Goal: Information Seeking & Learning: Find specific fact

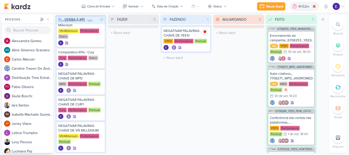
scroll to position [132, 0]
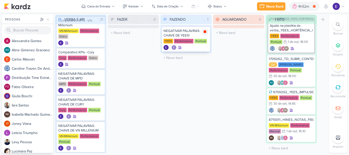
click at [205, 33] on icon at bounding box center [205, 31] width 3 height 3
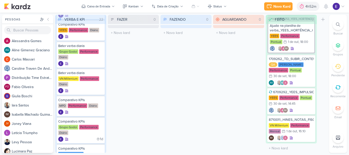
scroll to position [0, 0]
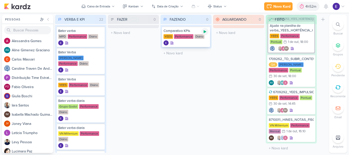
click at [206, 30] on icon at bounding box center [205, 32] width 4 height 4
click at [189, 43] on div at bounding box center [186, 42] width 45 height 5
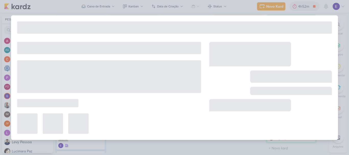
type input "Comparativo KPIs"
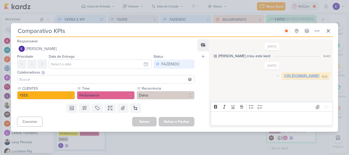
click at [284, 78] on link "[URL][DOMAIN_NAME]" at bounding box center [301, 76] width 35 height 4
click at [288, 30] on button at bounding box center [286, 30] width 9 height 9
click at [327, 30] on icon at bounding box center [328, 30] width 3 height 3
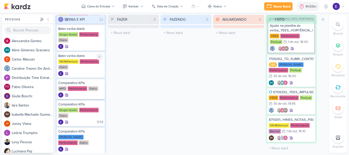
scroll to position [102, 0]
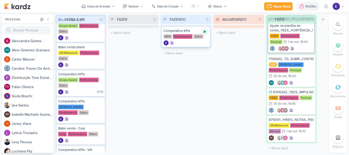
click at [204, 30] on icon at bounding box center [205, 31] width 3 height 3
click at [196, 40] on div at bounding box center [186, 42] width 45 height 5
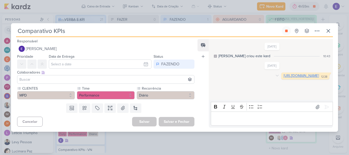
click at [284, 78] on link "[URL][DOMAIN_NAME]" at bounding box center [301, 76] width 35 height 4
click at [284, 29] on button at bounding box center [286, 30] width 9 height 9
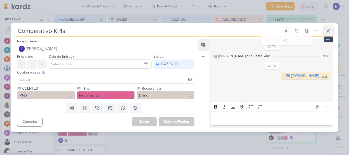
click at [327, 31] on icon at bounding box center [328, 31] width 6 height 6
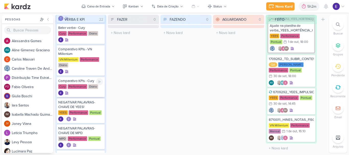
scroll to position [230, 0]
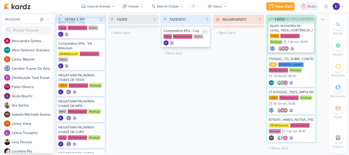
click at [205, 32] on icon at bounding box center [205, 32] width 4 height 4
click at [197, 40] on div "Comparativo KPIs - Cury Cury Performance Diário" at bounding box center [186, 37] width 48 height 20
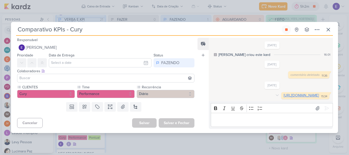
click at [284, 93] on link "[URL][DOMAIN_NAME]" at bounding box center [301, 95] width 35 height 4
click at [286, 28] on icon at bounding box center [286, 30] width 4 height 4
click at [324, 25] on button at bounding box center [328, 29] width 9 height 9
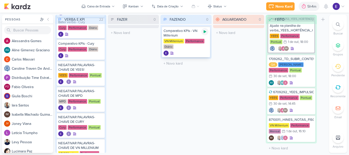
click at [204, 32] on icon at bounding box center [205, 31] width 3 height 3
click at [192, 48] on div "VN Millenium Performance Diário" at bounding box center [186, 44] width 45 height 11
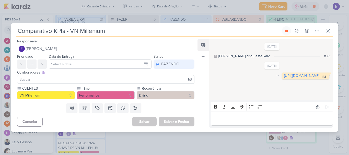
click at [284, 78] on link "[URL][DOMAIN_NAME]" at bounding box center [301, 76] width 35 height 4
click at [284, 28] on button at bounding box center [286, 30] width 9 height 9
click at [332, 28] on button at bounding box center [328, 30] width 9 height 9
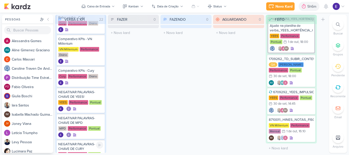
scroll to position [179, 0]
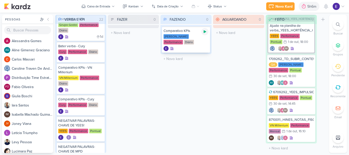
click at [204, 31] on icon at bounding box center [205, 31] width 3 height 3
click at [199, 40] on div "[PERSON_NAME] Performance Diário" at bounding box center [186, 39] width 45 height 11
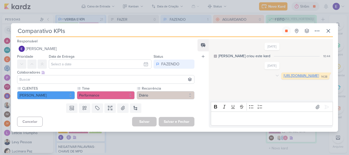
click at [284, 78] on link "[URL][DOMAIN_NAME]" at bounding box center [301, 76] width 35 height 4
click at [289, 30] on button at bounding box center [286, 30] width 9 height 9
click at [325, 29] on button at bounding box center [328, 30] width 9 height 9
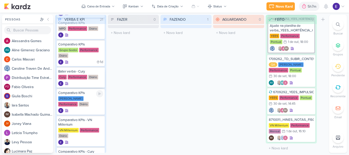
scroll to position [153, 0]
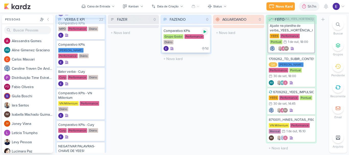
click at [205, 32] on icon at bounding box center [205, 31] width 3 height 3
click at [186, 46] on div "1d" at bounding box center [186, 48] width 45 height 5
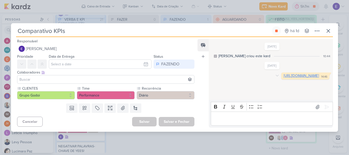
click at [284, 78] on link "[URL][DOMAIN_NAME]" at bounding box center [301, 76] width 35 height 4
click at [276, 30] on icon at bounding box center [276, 31] width 3 height 3
click at [331, 31] on icon at bounding box center [328, 31] width 6 height 6
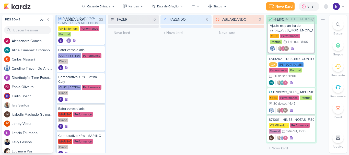
scroll to position [381, 0]
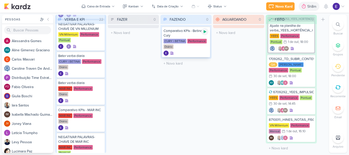
click at [205, 31] on icon at bounding box center [205, 31] width 3 height 3
click at [198, 46] on div "CURY | BETINA Performance Diário" at bounding box center [186, 44] width 45 height 11
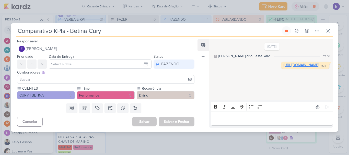
click at [284, 67] on link "[URL][DOMAIN_NAME]" at bounding box center [301, 65] width 35 height 4
click at [290, 29] on button at bounding box center [286, 30] width 9 height 9
click at [331, 32] on icon at bounding box center [328, 31] width 6 height 6
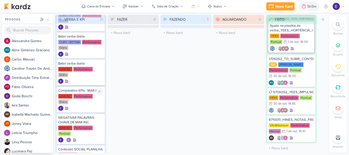
scroll to position [400, 0]
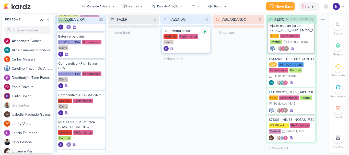
click at [205, 34] on div at bounding box center [204, 31] width 7 height 7
click at [197, 43] on div "MAR INC Performance Diário" at bounding box center [186, 39] width 45 height 11
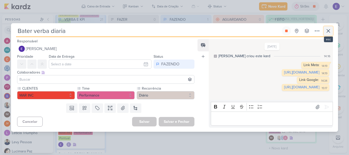
click at [331, 28] on icon at bounding box center [328, 31] width 6 height 6
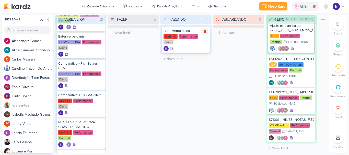
click at [207, 30] on div at bounding box center [204, 31] width 7 height 7
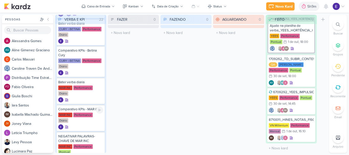
scroll to position [426, 0]
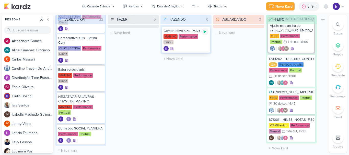
click at [206, 32] on icon at bounding box center [205, 31] width 3 height 3
click at [193, 45] on div "MAR INC Performance Diário" at bounding box center [186, 39] width 45 height 11
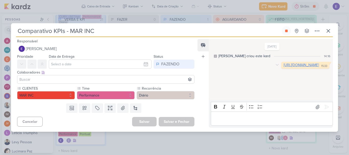
click at [284, 67] on link "[URL][DOMAIN_NAME]" at bounding box center [301, 65] width 35 height 4
click at [328, 29] on icon at bounding box center [328, 31] width 6 height 6
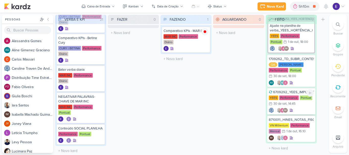
click at [302, 101] on div "YEES Performance Pontual 30/9 [DATE] 14:45" at bounding box center [291, 101] width 45 height 11
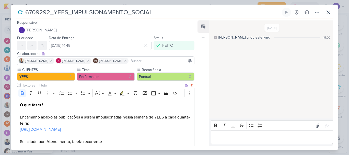
click at [61, 128] on link "[URL][DOMAIN_NAME]" at bounding box center [40, 129] width 41 height 5
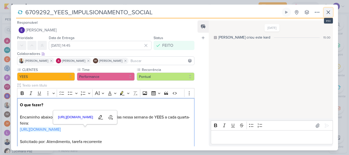
click at [327, 13] on icon at bounding box center [328, 12] width 6 height 6
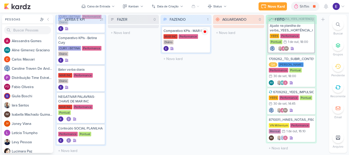
click at [238, 101] on div "AGUARDANDO 0 Mover Para Esquerda Mover Para Direita [GEOGRAPHIC_DATA] O título …" at bounding box center [238, 84] width 51 height 138
click at [204, 32] on icon at bounding box center [205, 31] width 3 height 3
